Goal: Obtain resource: Download file/media

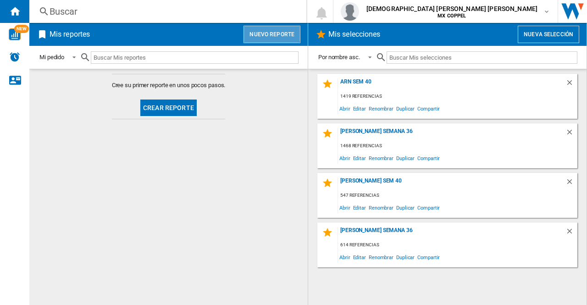
click at [272, 29] on button "Nuevo reporte" at bounding box center [272, 34] width 57 height 17
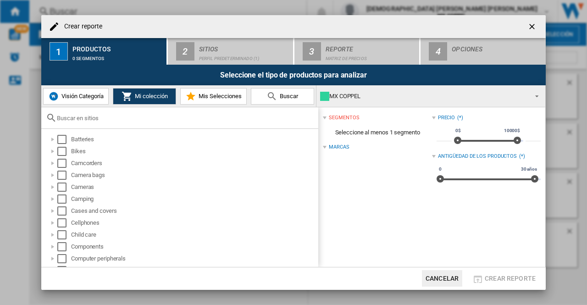
click at [219, 97] on span "Mis Selecciones" at bounding box center [218, 96] width 45 height 7
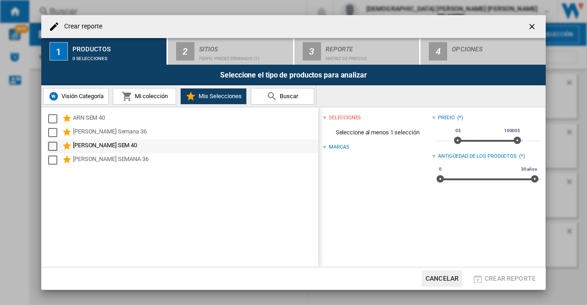
click at [60, 147] on md-checkbox "Select" at bounding box center [55, 146] width 14 height 11
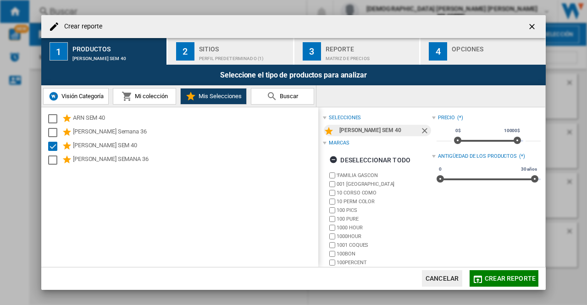
click at [262, 45] on div "Sitios" at bounding box center [244, 47] width 90 height 10
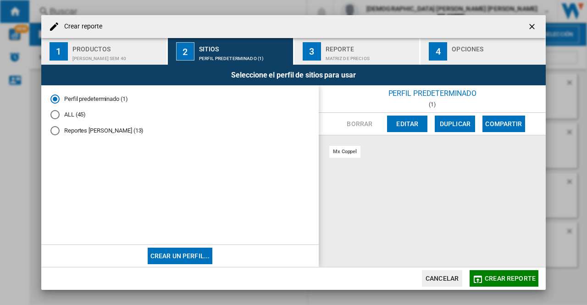
click at [100, 134] on md-radio-button "Reportes [PERSON_NAME] (13)" at bounding box center [179, 131] width 259 height 9
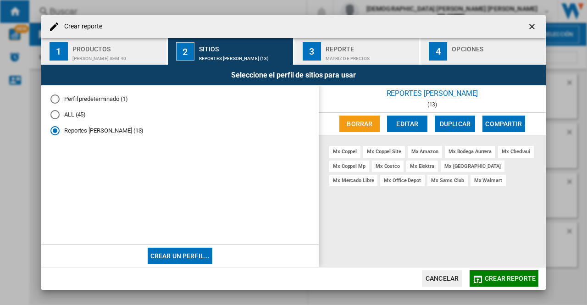
click at [340, 47] on div "Reporte" at bounding box center [371, 47] width 90 height 10
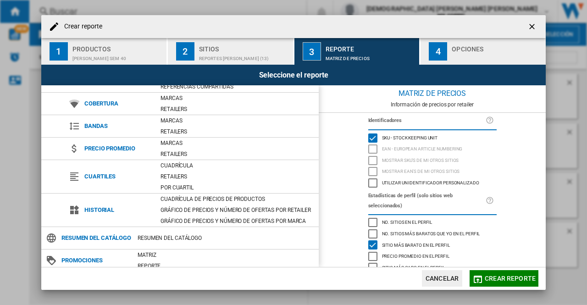
scroll to position [63, 0]
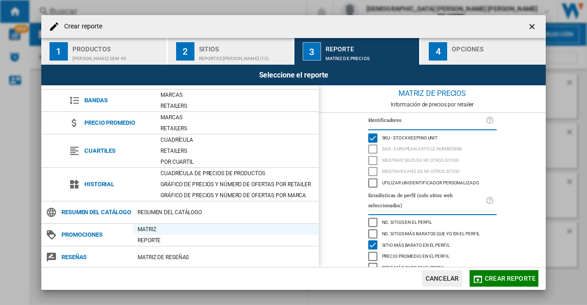
click at [156, 225] on div "Matriz" at bounding box center [226, 229] width 186 height 9
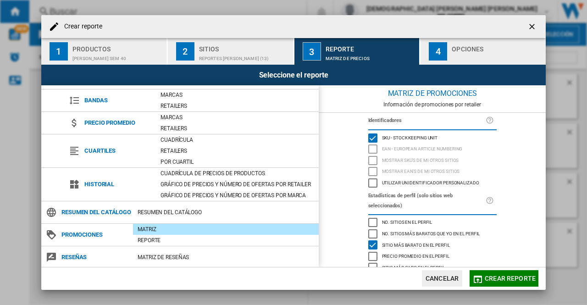
click at [495, 62] on button "4 Opciones" at bounding box center [483, 51] width 125 height 27
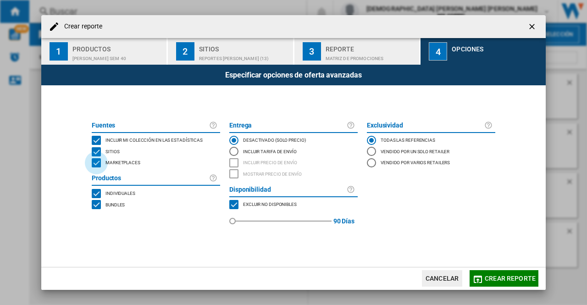
click at [100, 164] on div "MARKETPLACES" at bounding box center [96, 162] width 9 height 9
click at [100, 205] on div "BUNDLES" at bounding box center [96, 204] width 9 height 9
click at [506, 278] on span "Crear reporte" at bounding box center [510, 278] width 51 height 7
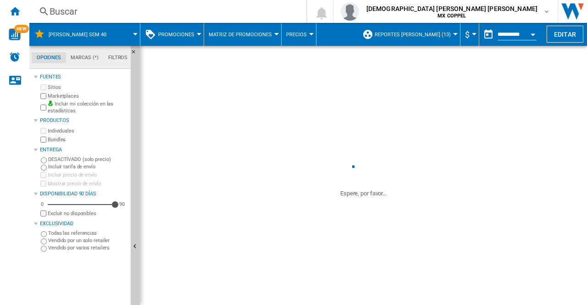
click at [533, 35] on div "Open calendar" at bounding box center [533, 34] width 5 height 2
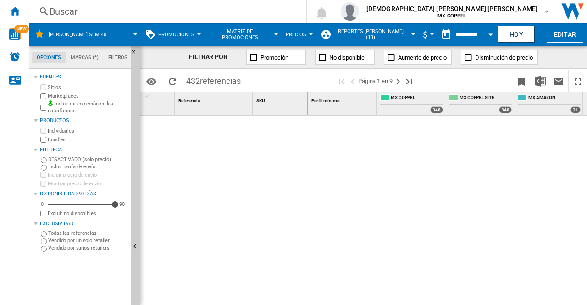
type input "**********"
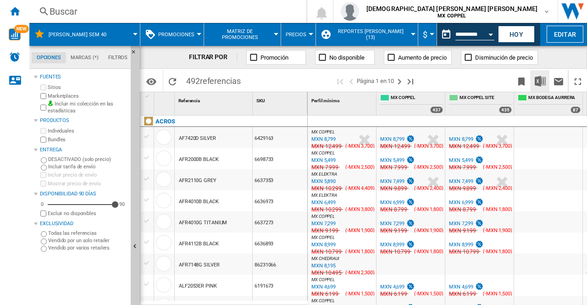
click at [542, 81] on img "Descargar en Excel" at bounding box center [540, 81] width 11 height 11
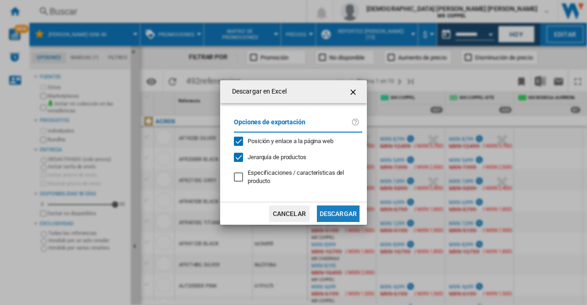
click at [349, 219] on button "Descargar" at bounding box center [338, 214] width 43 height 17
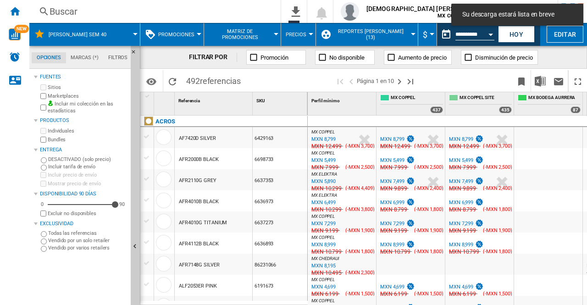
click at [492, 34] on div "Open calendar" at bounding box center [491, 34] width 5 height 2
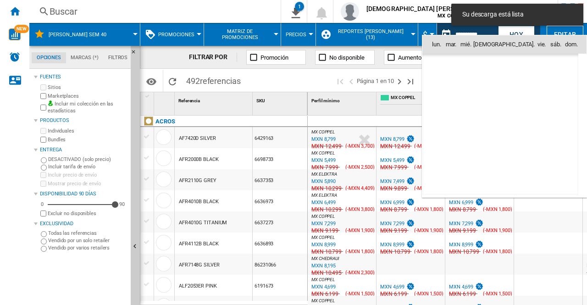
scroll to position [4377, 0]
drag, startPoint x: 540, startPoint y: 66, endPoint x: 536, endPoint y: 68, distance: 4.9
click at [540, 66] on td "[DATE]" at bounding box center [501, 64] width 156 height 21
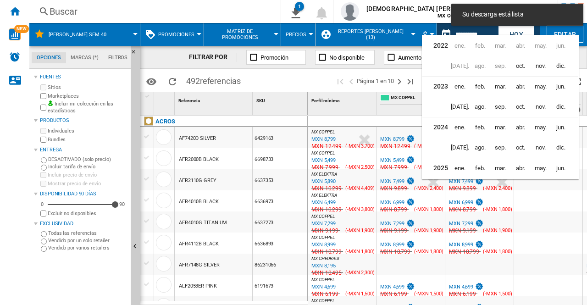
scroll to position [22, 0]
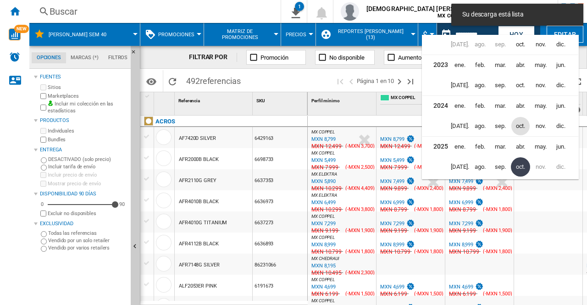
click at [520, 126] on span "oct." at bounding box center [521, 126] width 18 height 18
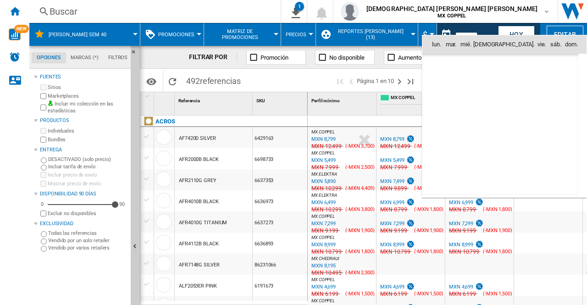
scroll to position [2918, 0]
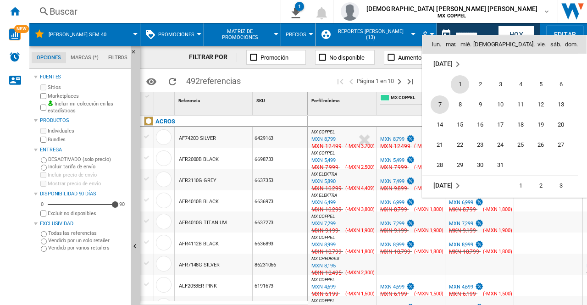
click at [438, 101] on span "7" at bounding box center [440, 104] width 18 height 18
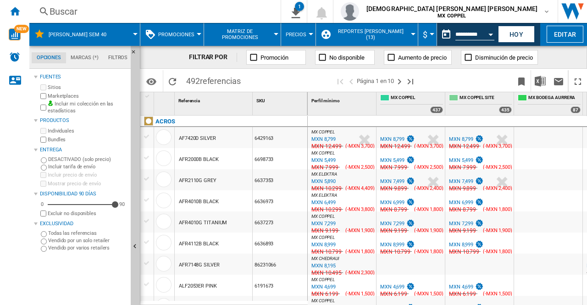
type input "**********"
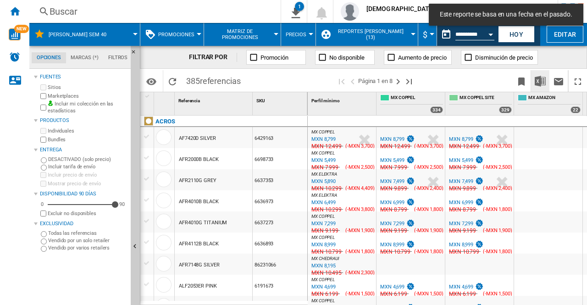
click at [541, 83] on img "Descargar en Excel" at bounding box center [540, 81] width 11 height 11
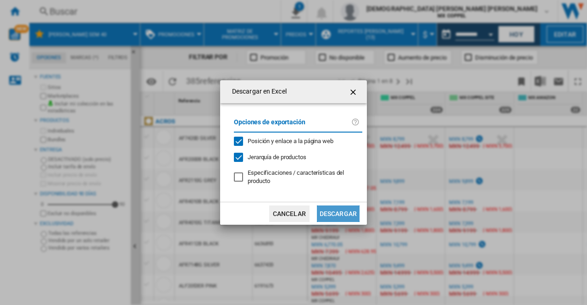
click at [332, 210] on button "Descargar" at bounding box center [338, 214] width 43 height 17
